Goal: Ask a question

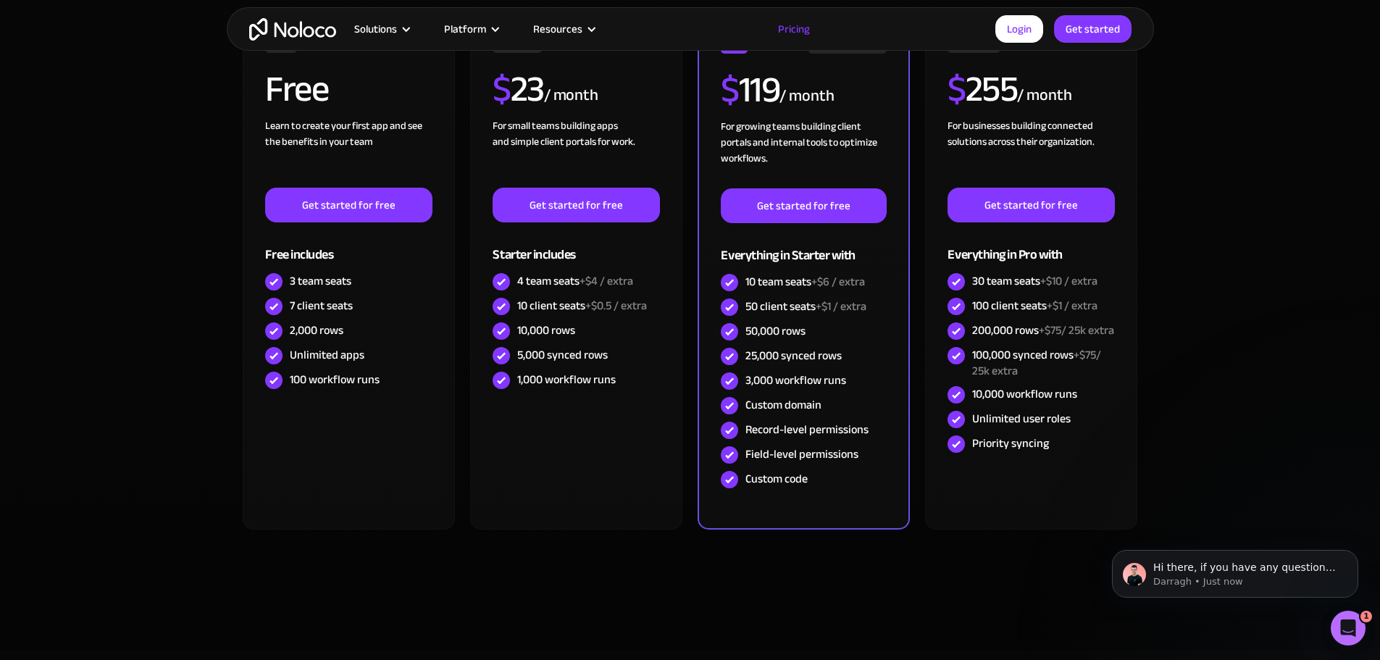
scroll to position [362, 0]
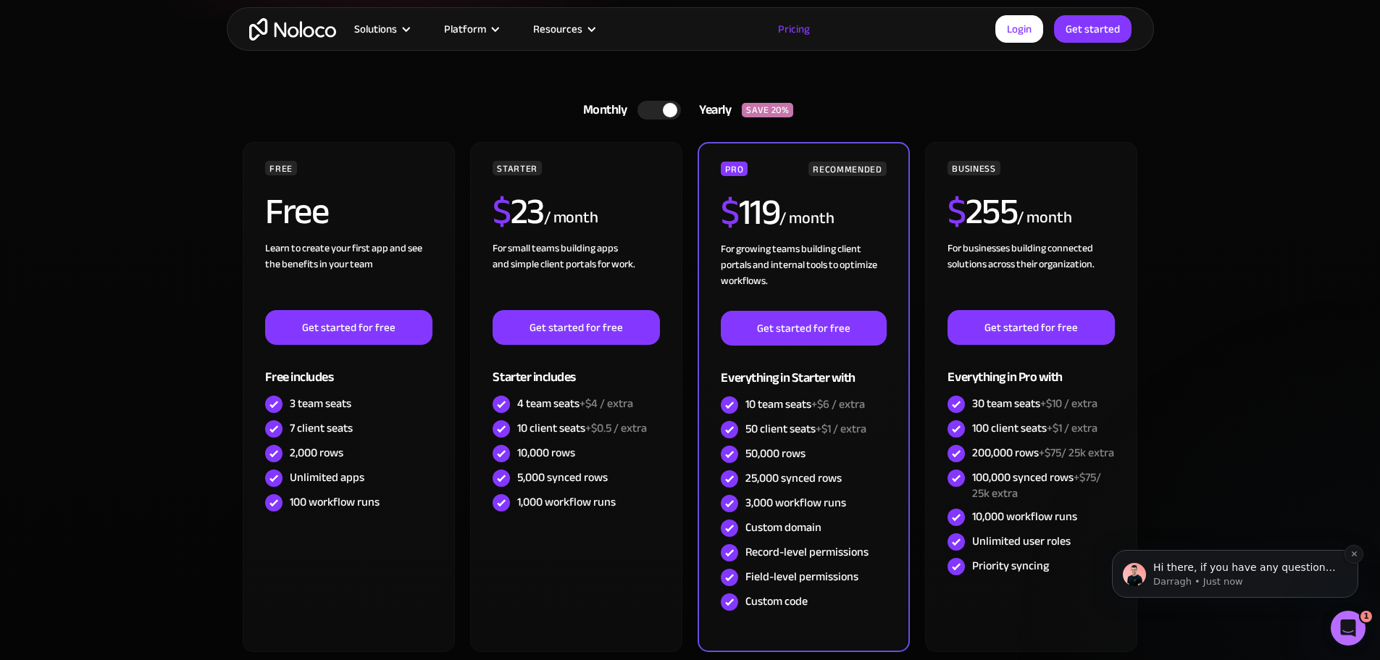
click at [1197, 575] on p "Darragh • Just now" at bounding box center [1246, 581] width 187 height 13
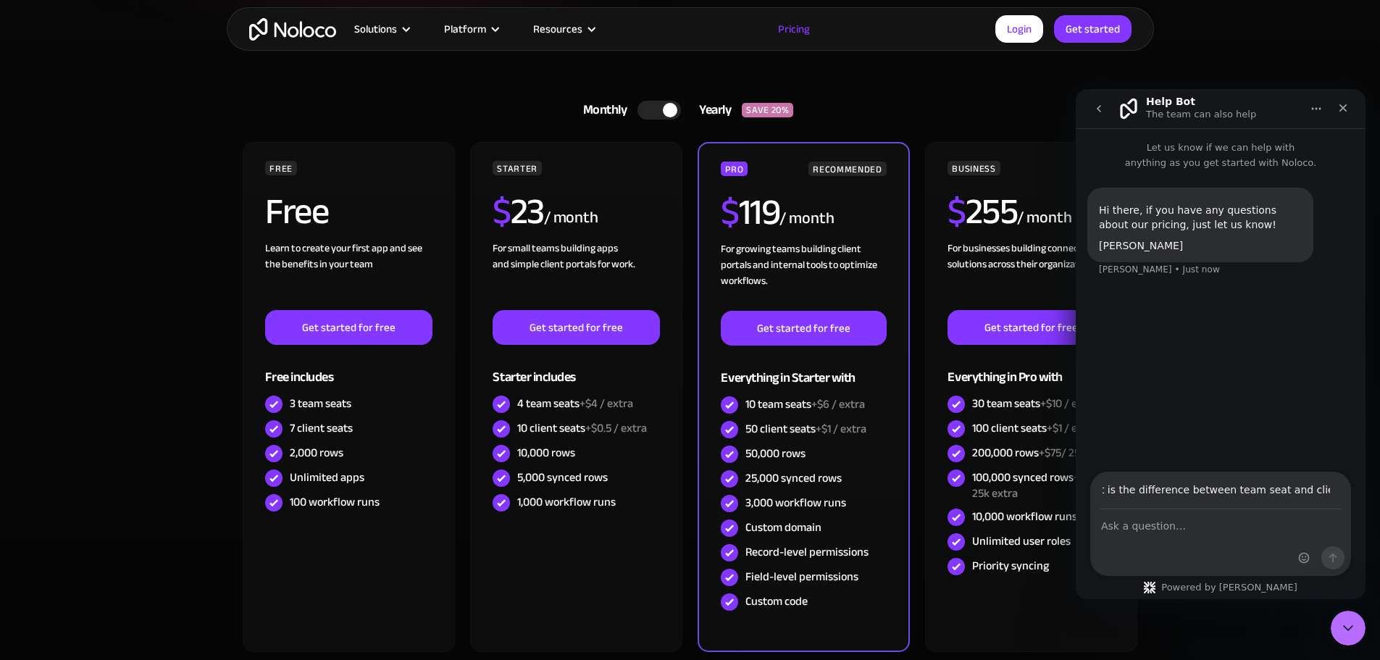
scroll to position [0, 28]
type input "what is the difference between team seat and client seat?"
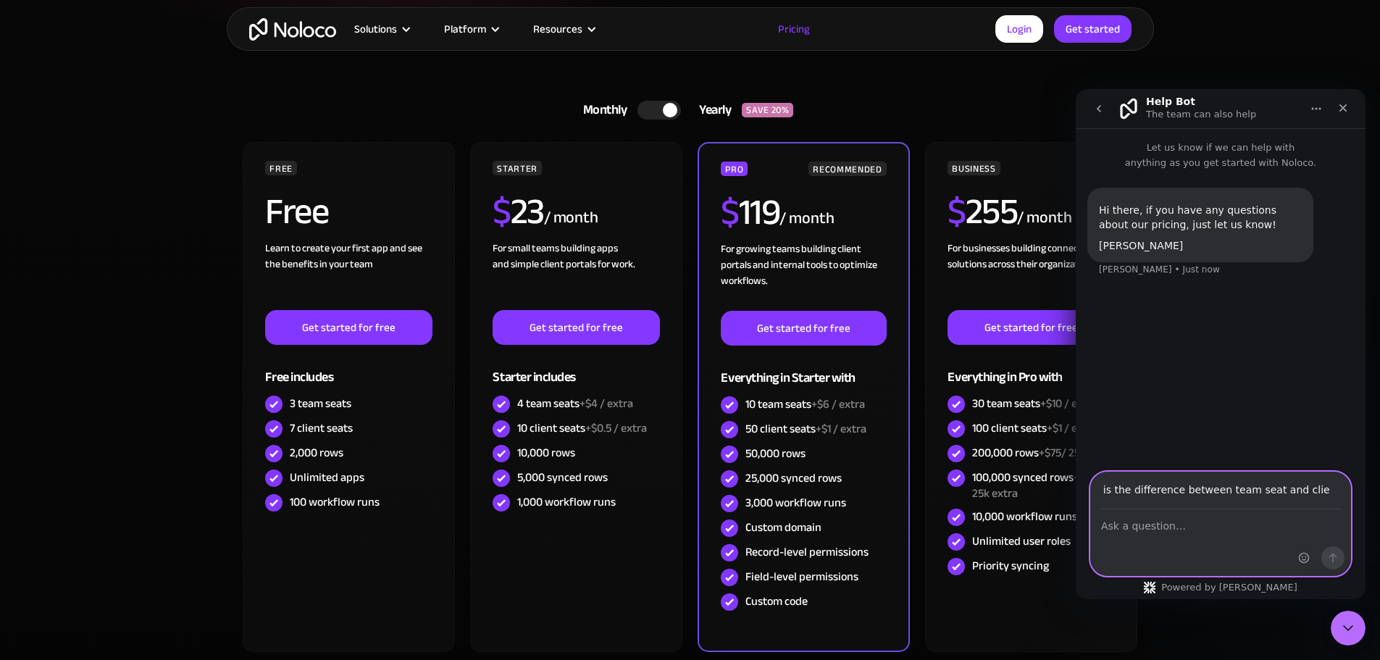
click at [1297, 487] on div "Intercom messenger" at bounding box center [1321, 523] width 57 height 103
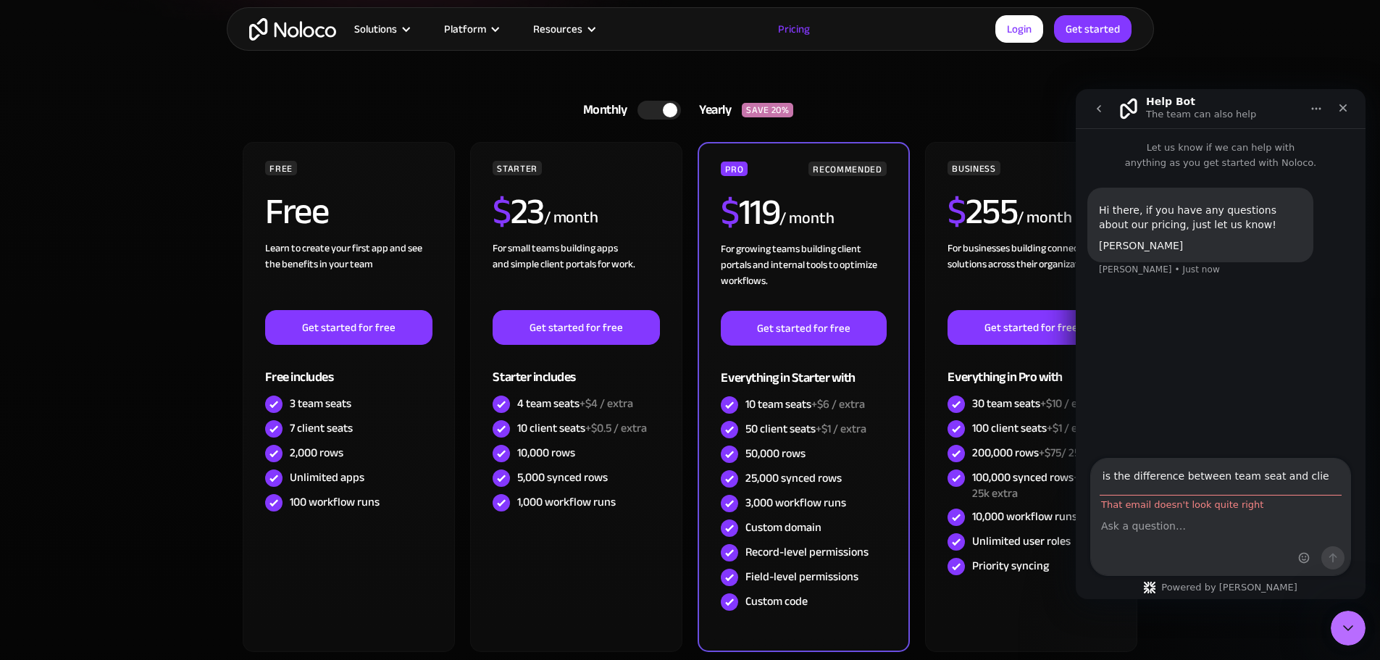
scroll to position [0, 0]
click at [1284, 400] on div "Hi there, if you have any questions about our pricing, just let us know! [PERSO…" at bounding box center [1220, 315] width 290 height 290
click at [1327, 477] on div "Intercom messenger" at bounding box center [1321, 516] width 57 height 117
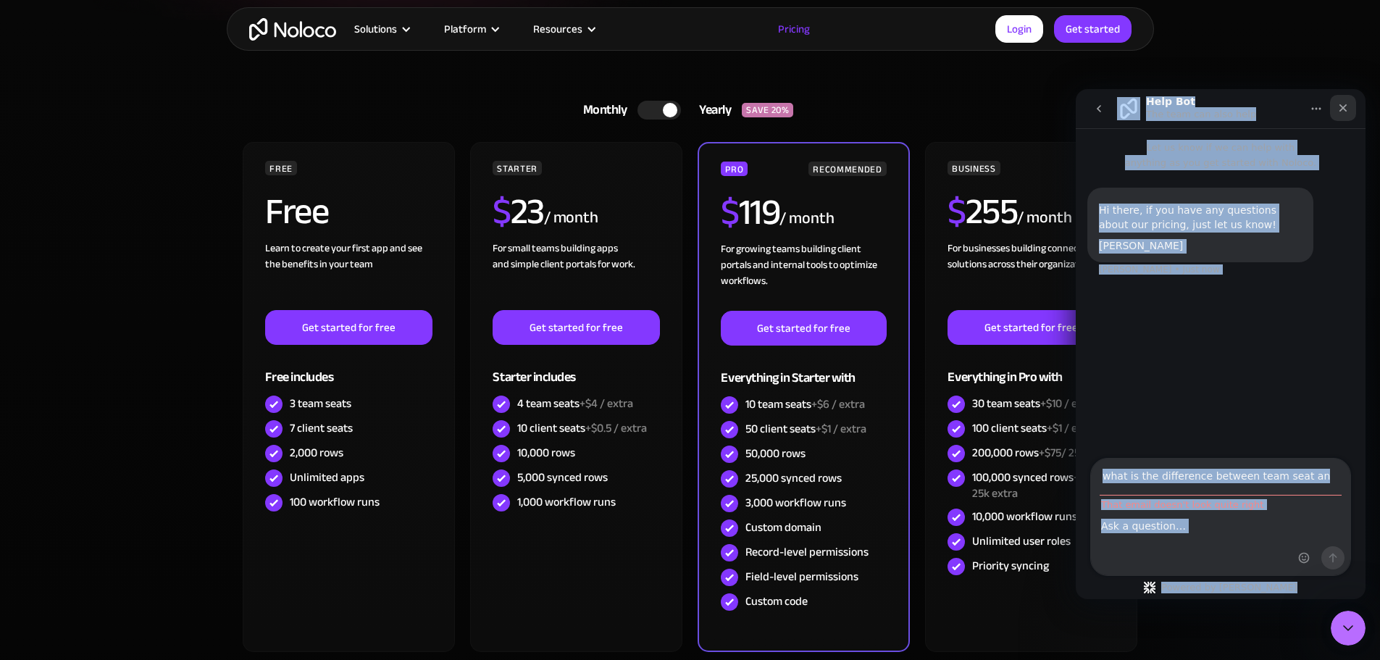
click at [1346, 109] on icon "Close" at bounding box center [1343, 108] width 12 height 12
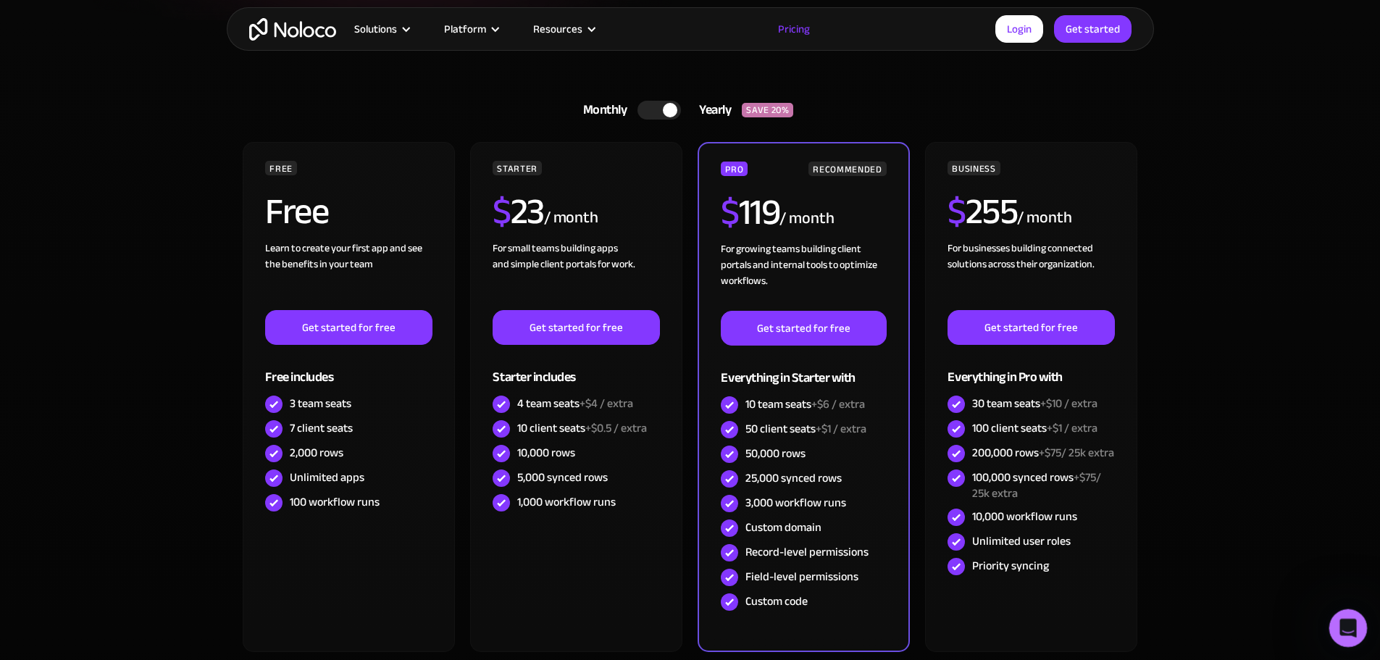
click at [1352, 631] on div "Open Intercom Messenger" at bounding box center [1346, 626] width 48 height 48
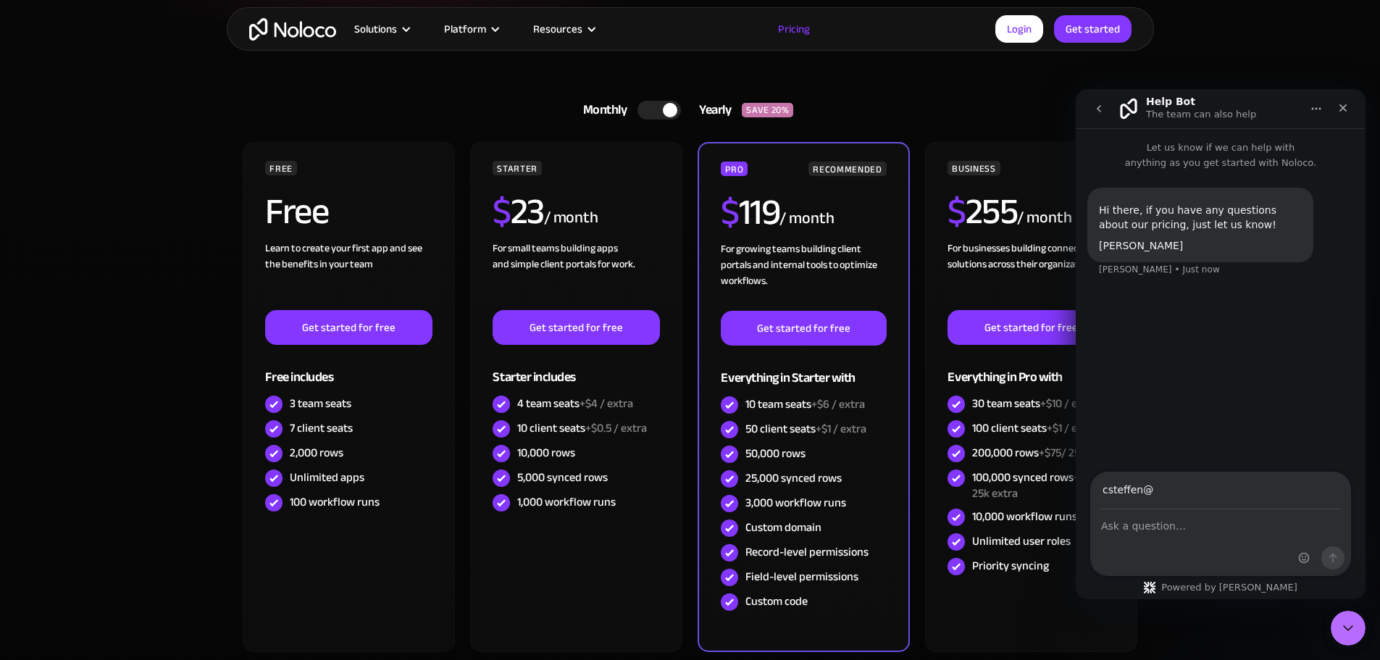
type input "[EMAIL_ADDRESS][DOMAIN_NAME]"
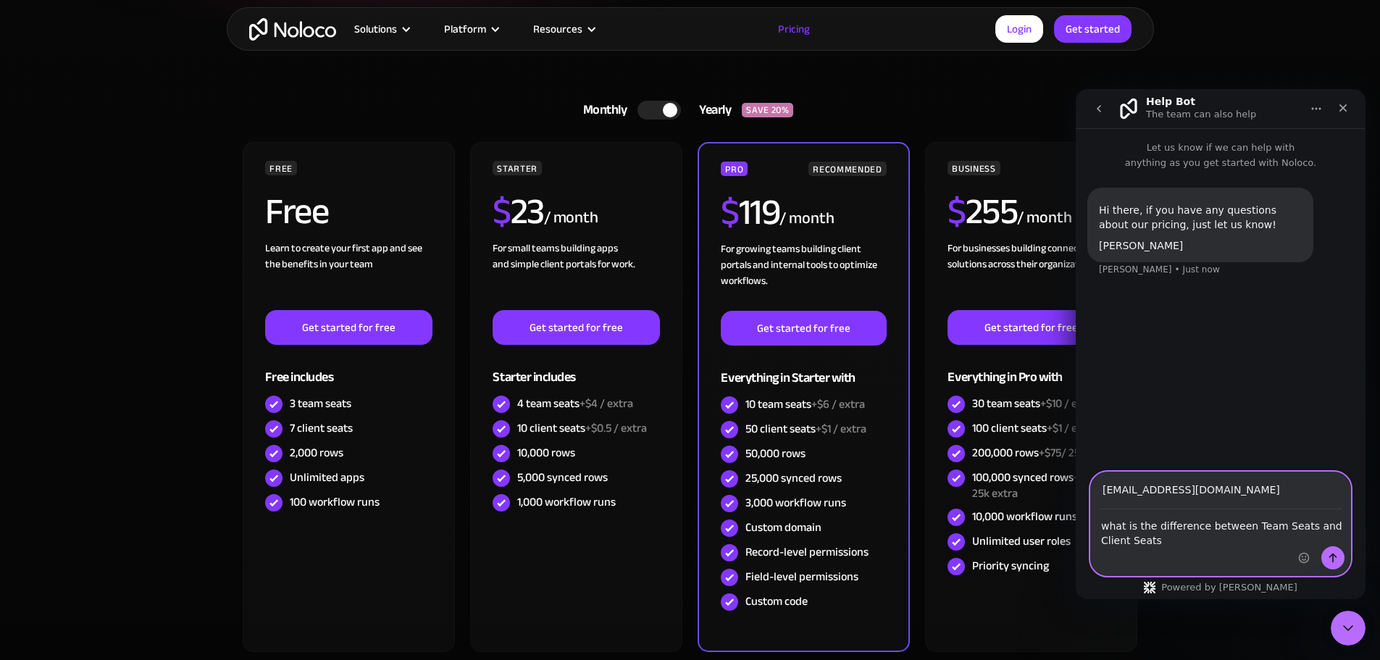
type textarea "what is the difference between Team Seats and Client Seats?"
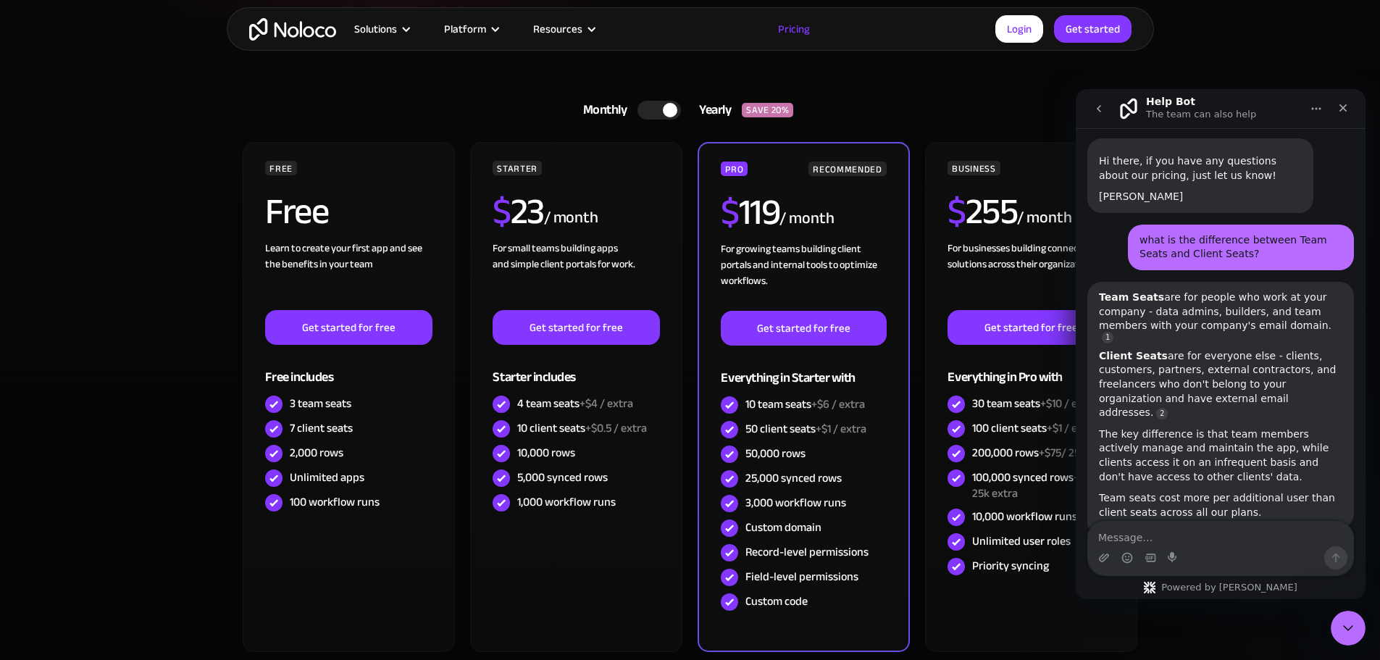
scroll to position [96, 0]
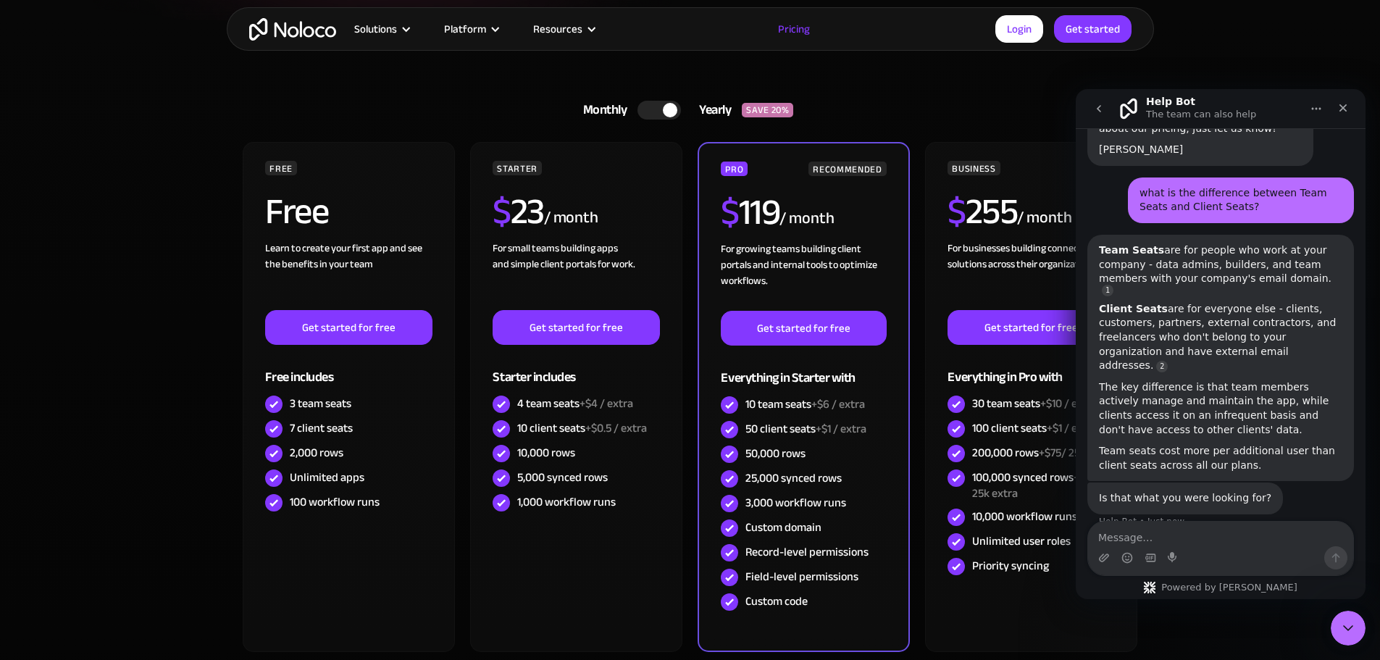
click at [1201, 541] on textarea "Message…" at bounding box center [1220, 533] width 265 height 25
type textarea "h"
click at [179, 593] on section "Monthly Yearly SAVE 20% Monthly Yearly SAVE 20% FREE Free Learn to create your …" at bounding box center [690, 396] width 1380 height 752
click at [1343, 108] on icon "Close" at bounding box center [1343, 108] width 8 height 8
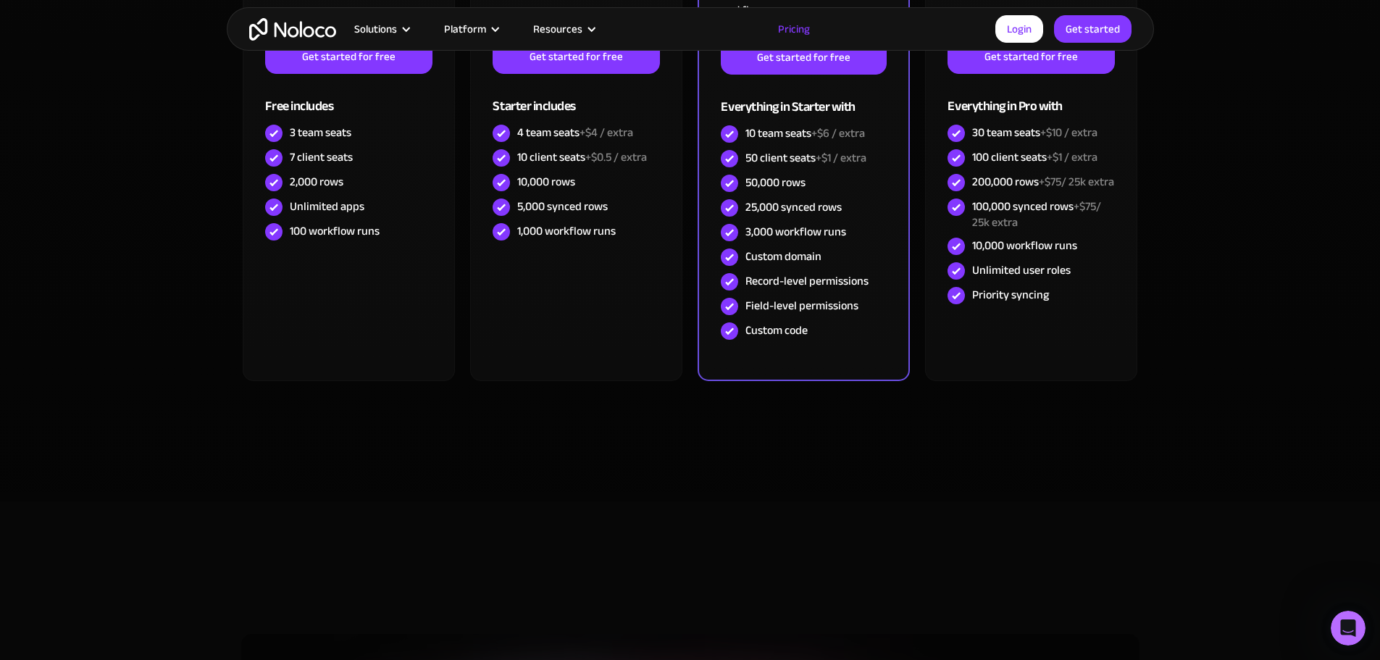
scroll to position [362, 0]
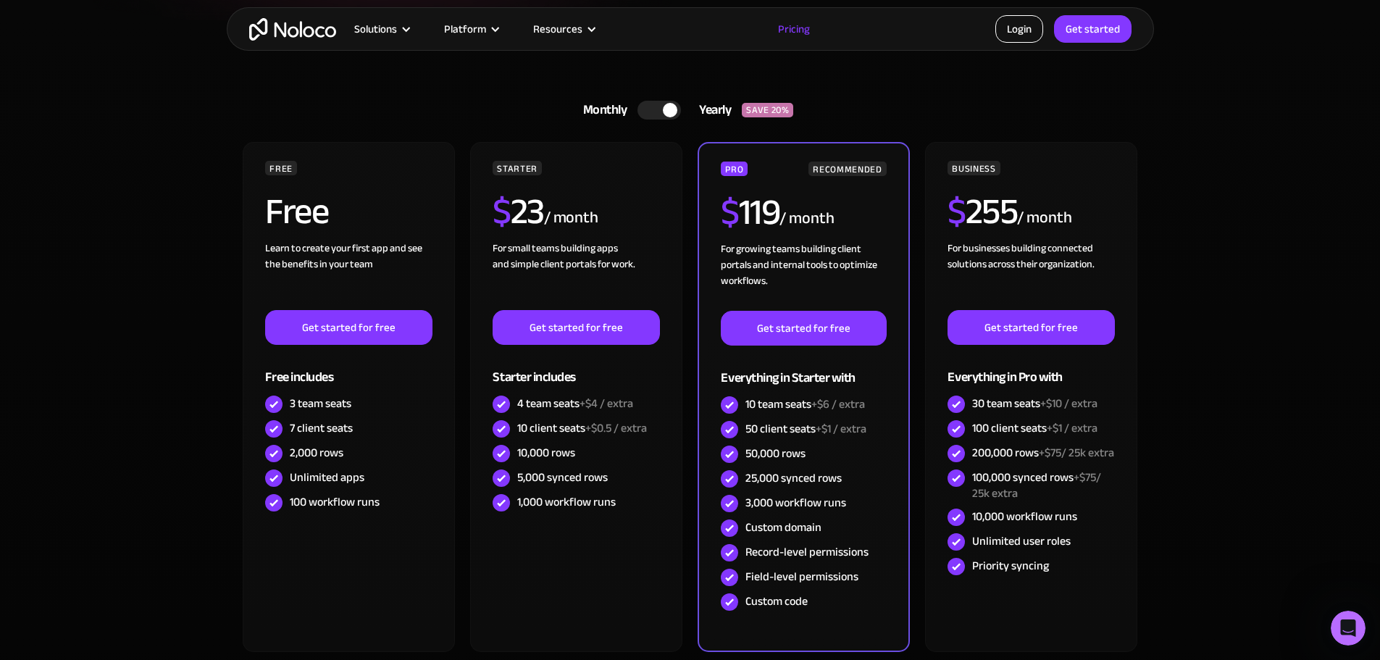
click at [1018, 33] on link "Login" at bounding box center [1019, 29] width 48 height 28
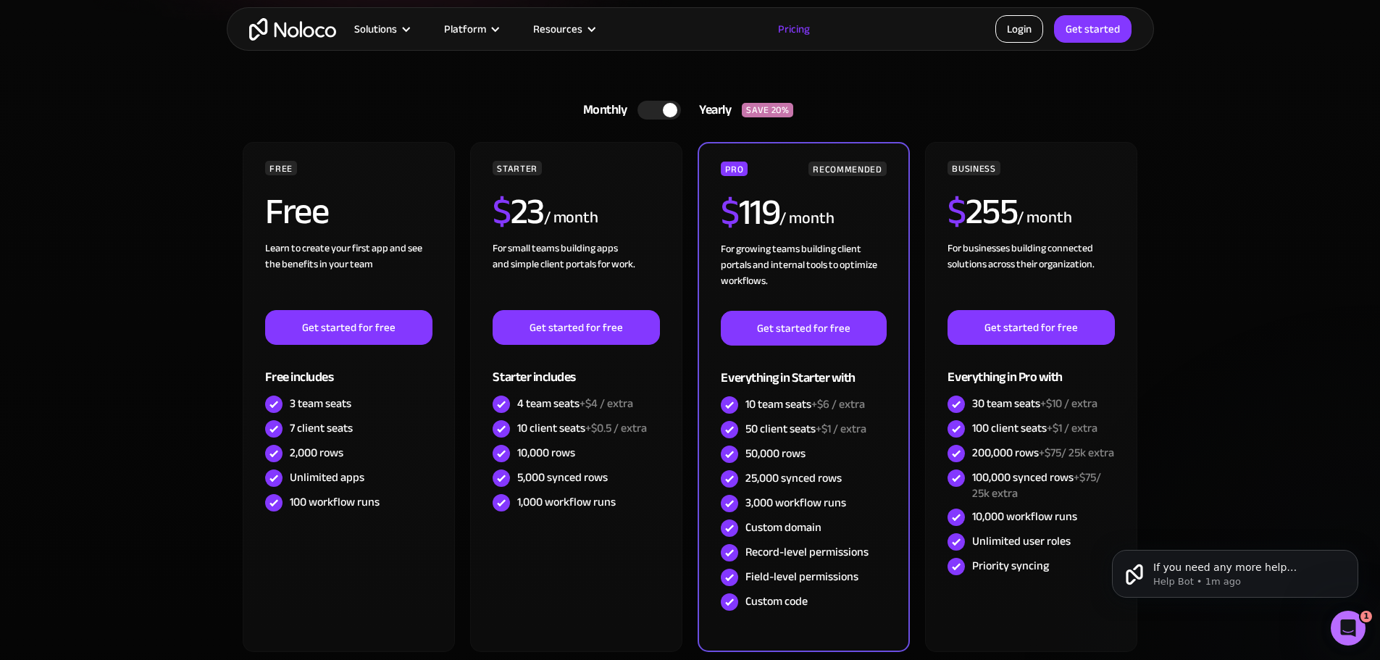
scroll to position [0, 0]
